Goal: Find contact information: Obtain details needed to contact an individual or organization

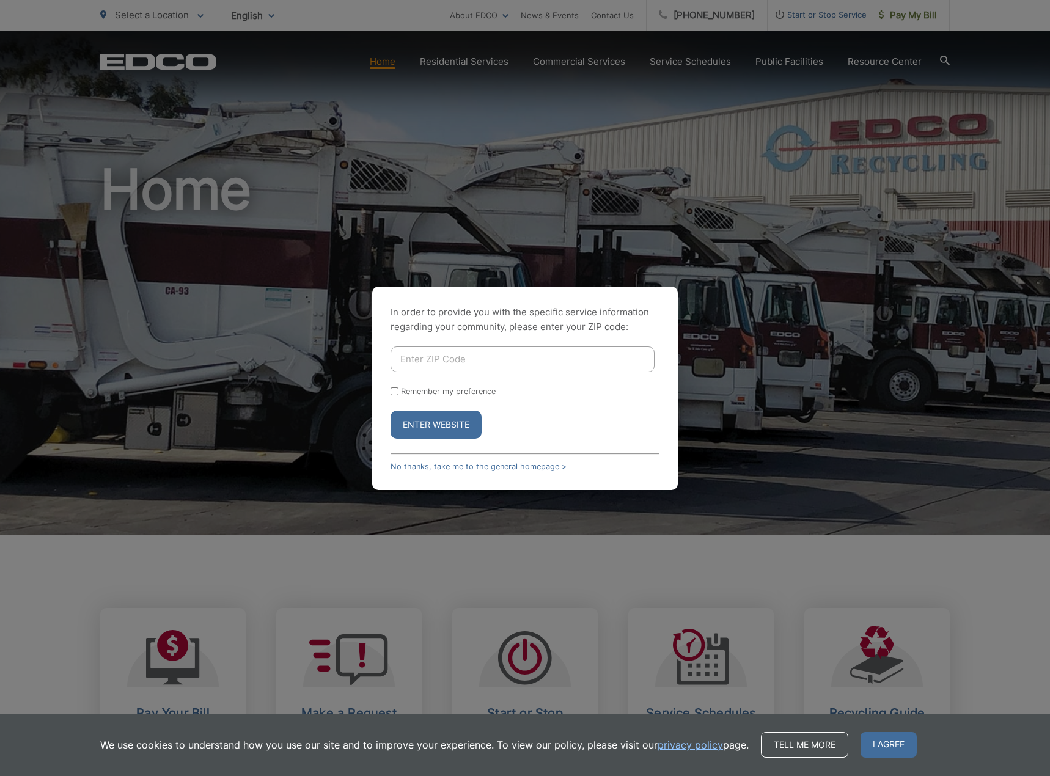
click at [419, 357] on input "Enter ZIP Code" at bounding box center [522, 359] width 264 height 26
type input "92103"
click at [390, 411] on button "Enter Website" at bounding box center [435, 425] width 91 height 28
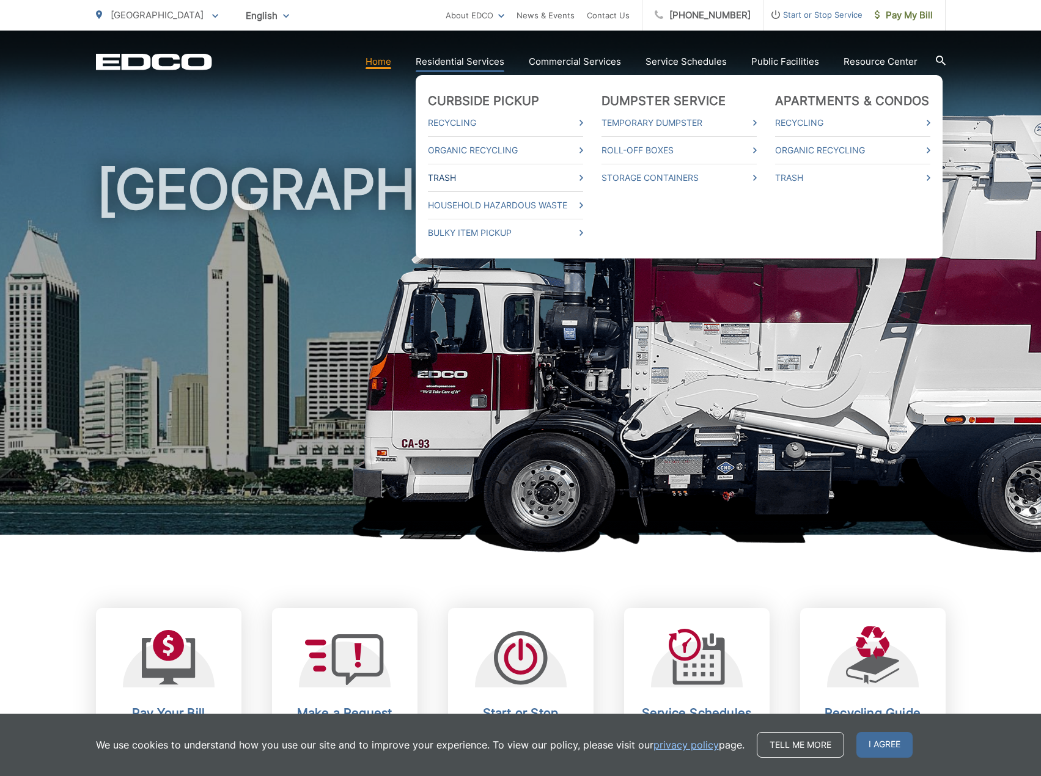
click at [450, 178] on link "Trash" at bounding box center [505, 177] width 155 height 15
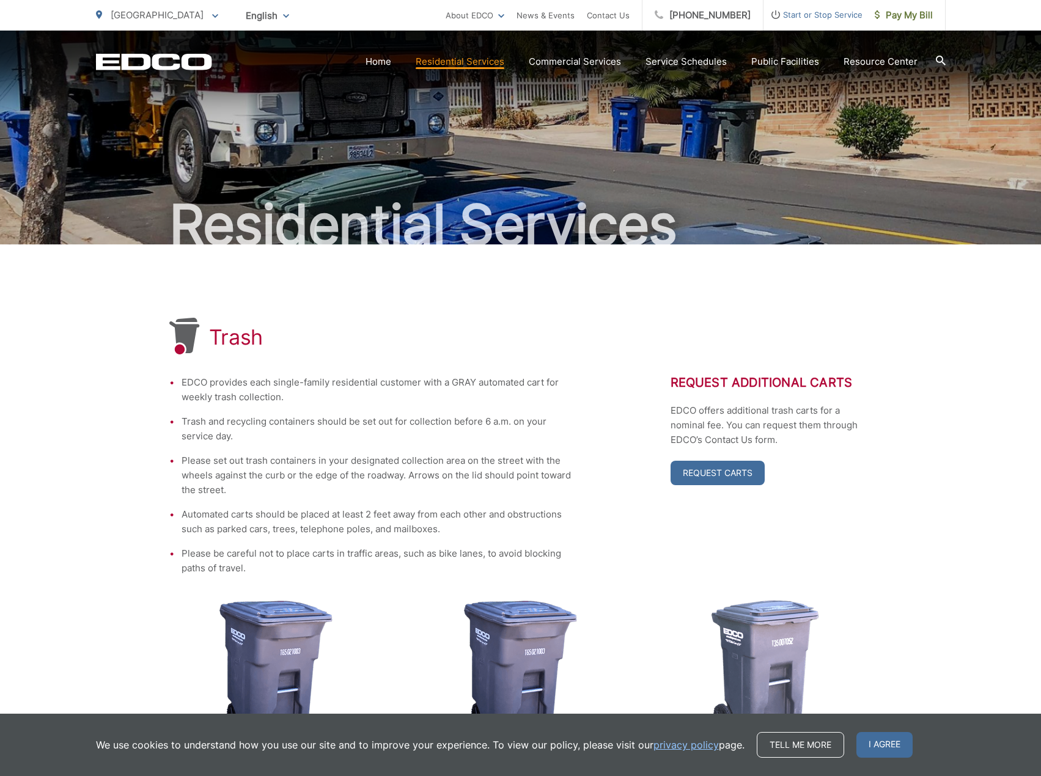
click at [605, 527] on div "EDCO provides each single-family residential customer with a GRAY automated car…" at bounding box center [520, 475] width 703 height 200
click at [381, 57] on link "Home" at bounding box center [378, 61] width 26 height 15
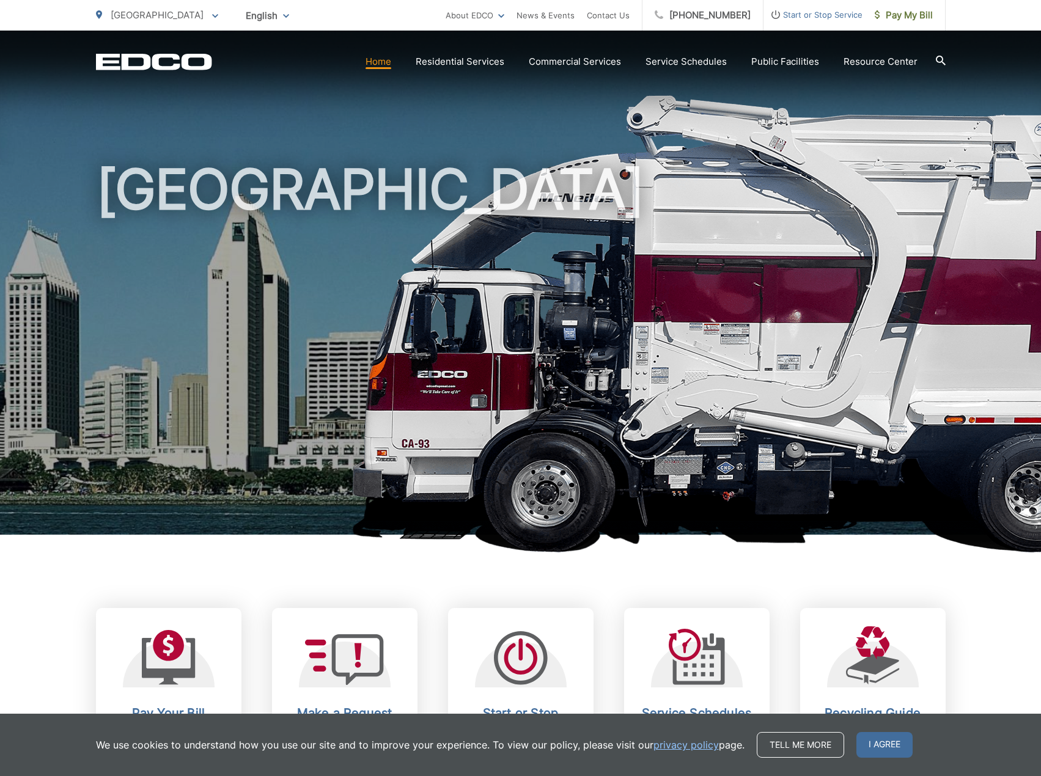
click at [939, 60] on icon at bounding box center [941, 61] width 10 height 10
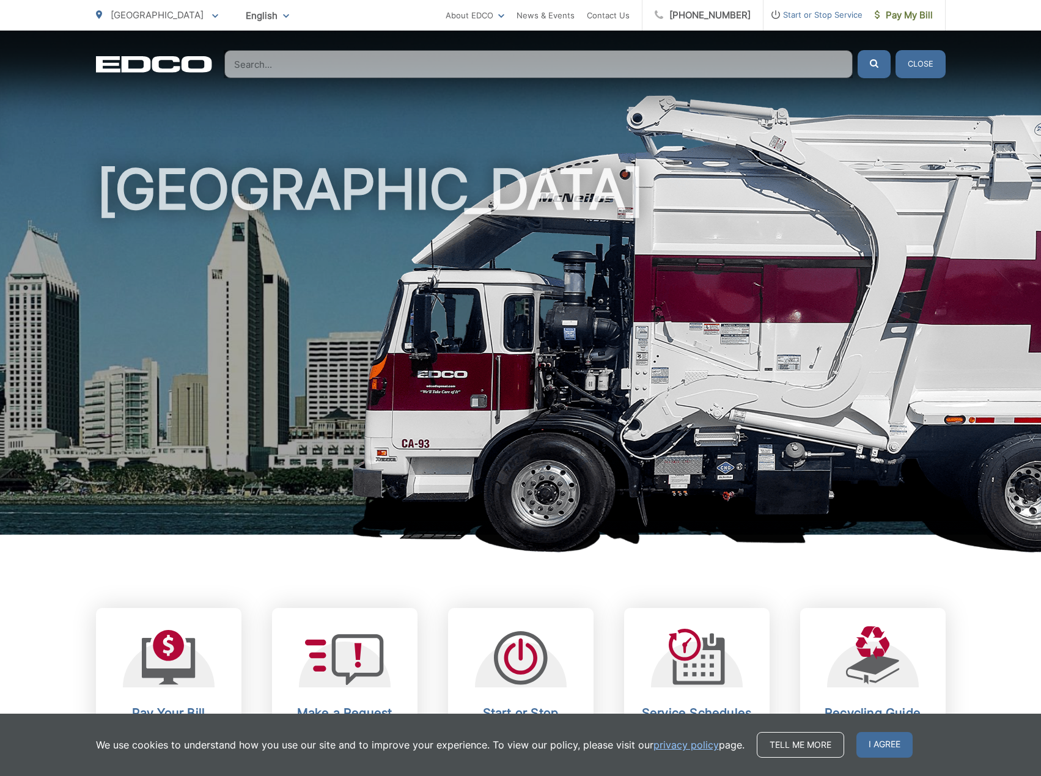
click at [650, 74] on input "Search" at bounding box center [538, 64] width 628 height 28
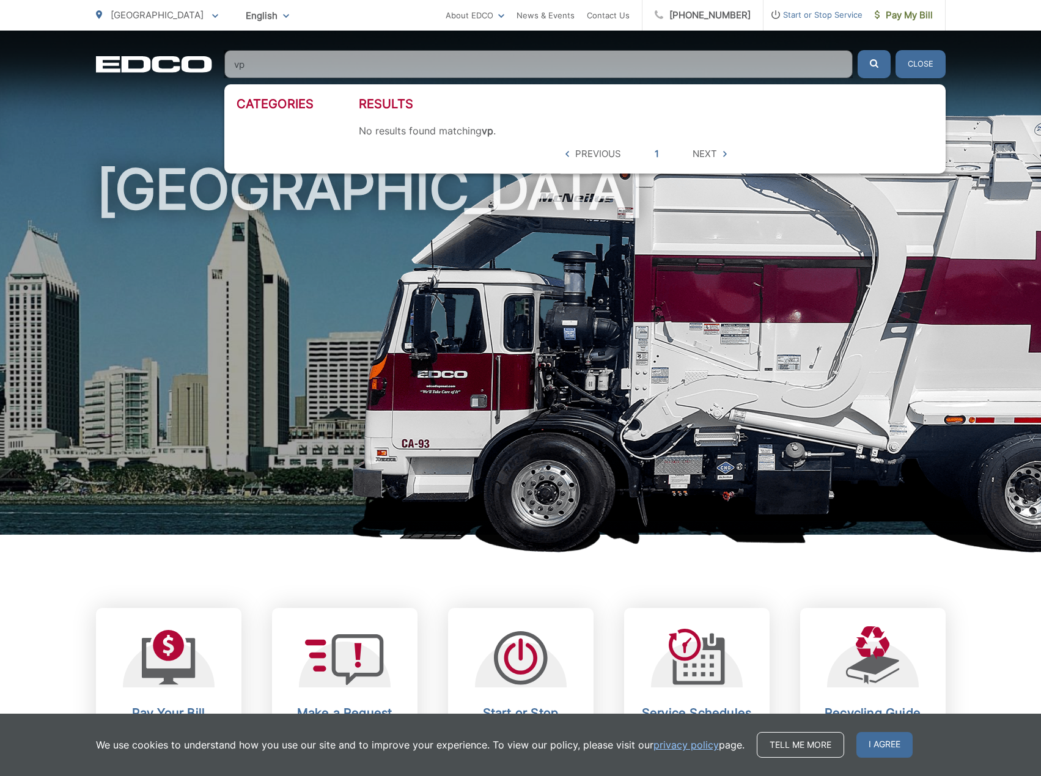
type input "v"
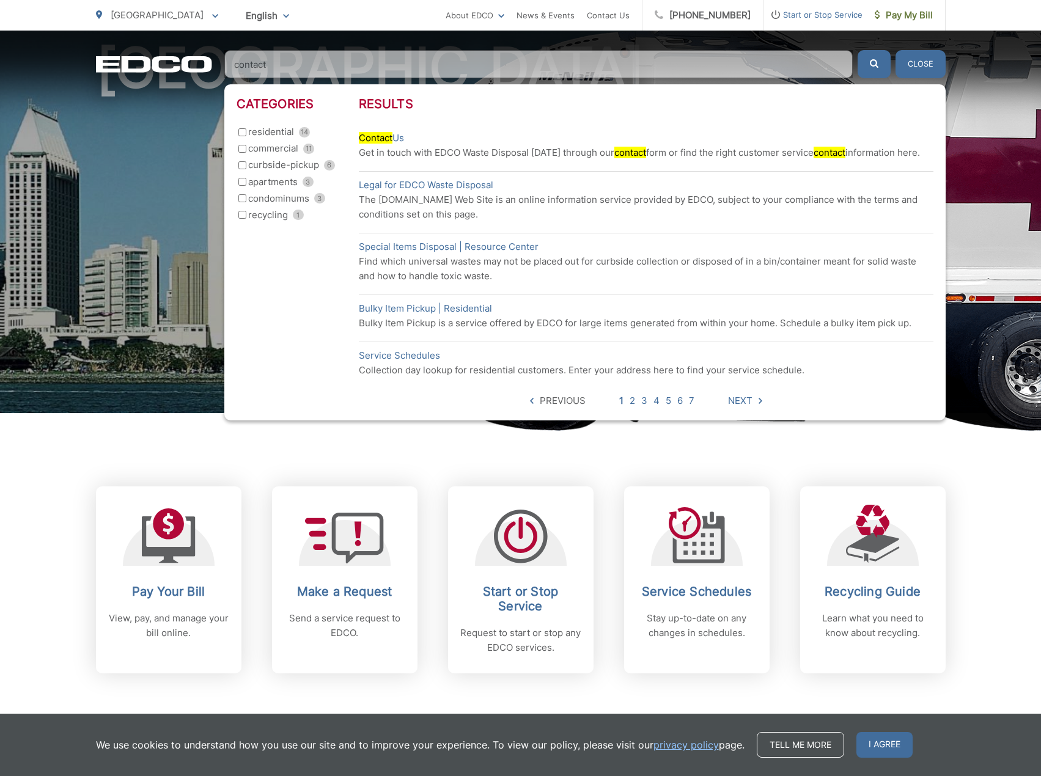
scroll to position [122, 0]
type input "contact"
click at [400, 137] on link "Contact Us" at bounding box center [381, 138] width 45 height 15
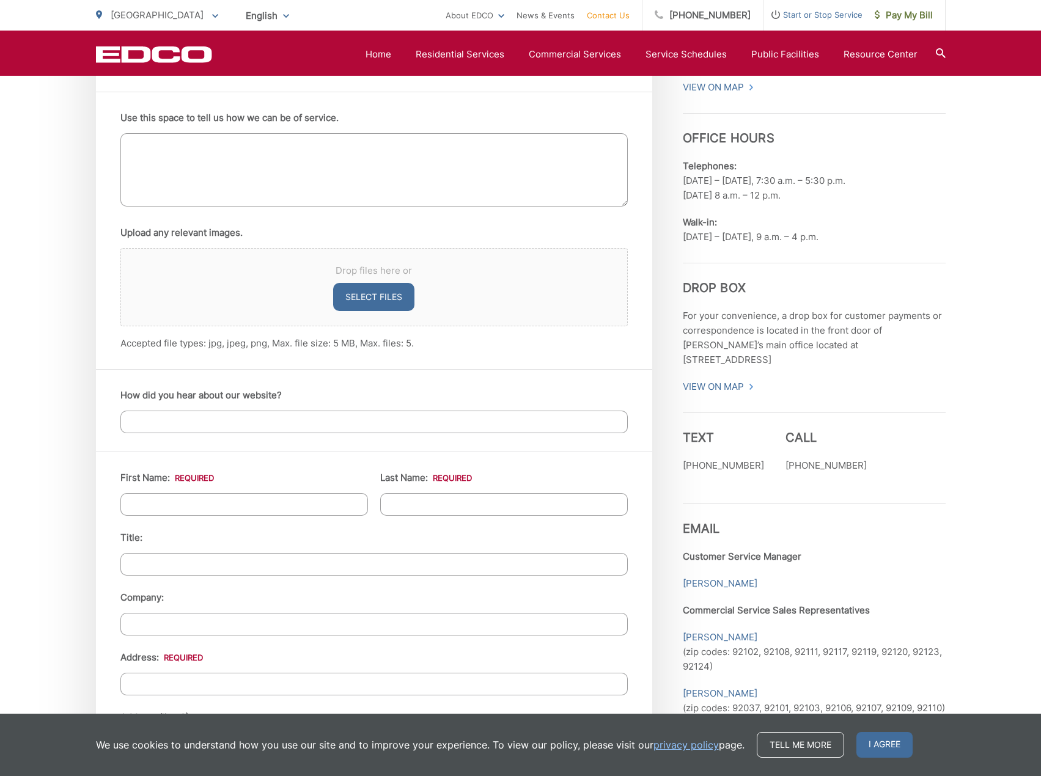
scroll to position [794, 0]
